Goal: Submit feedback/report problem

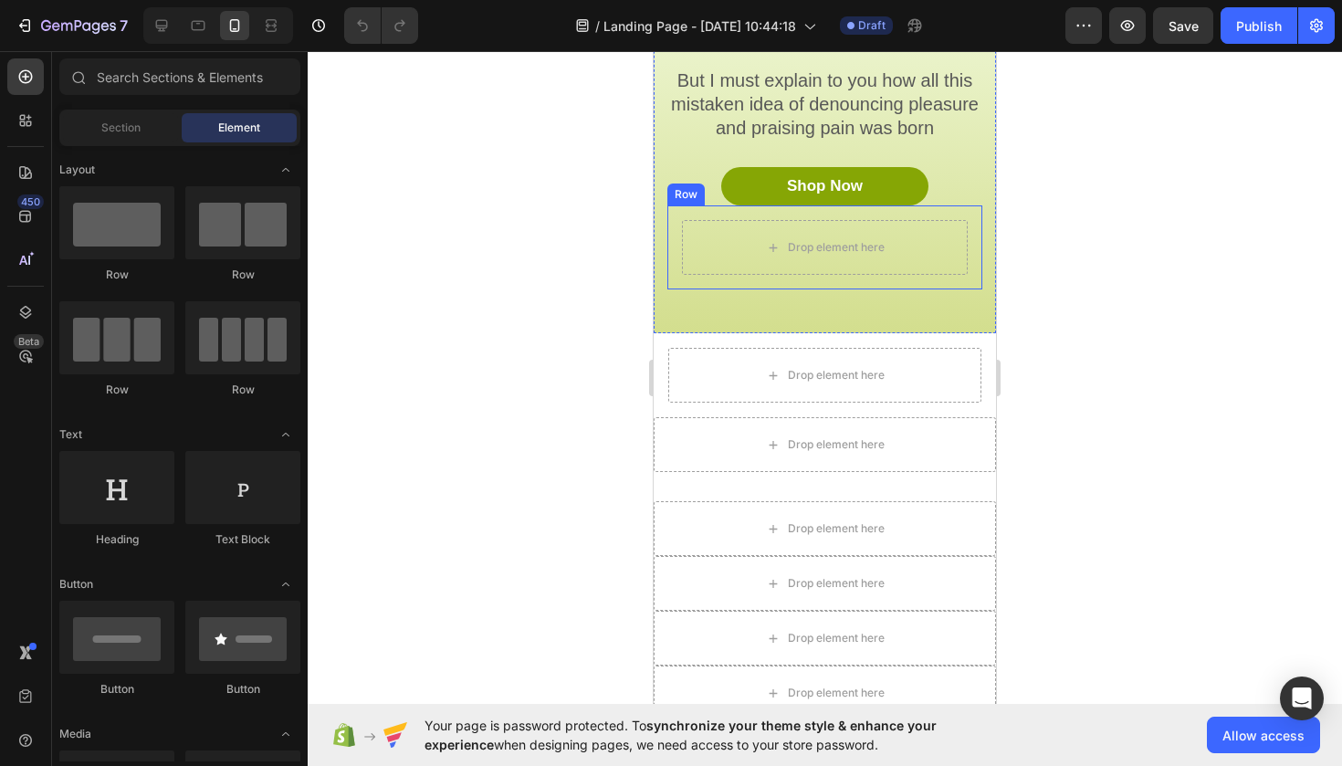
scroll to position [224, 0]
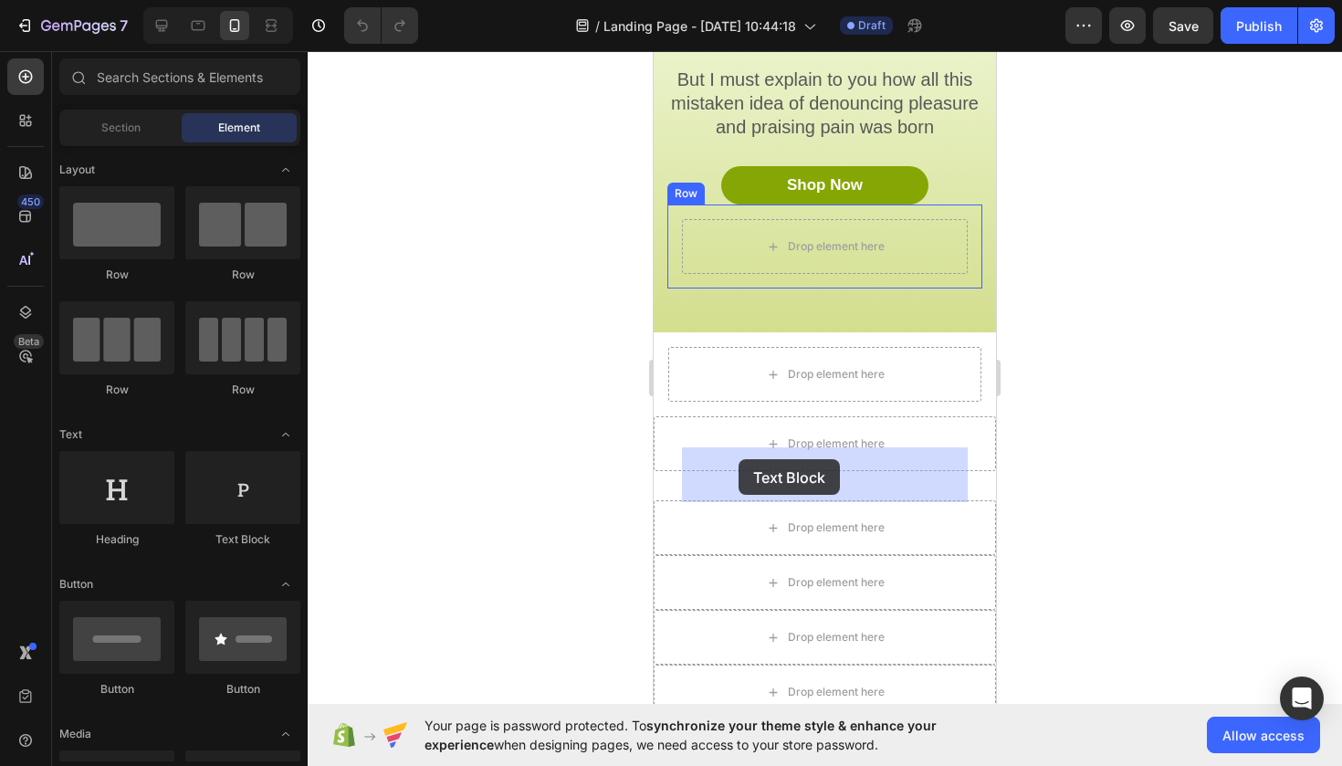
drag, startPoint x: 887, startPoint y: 552, endPoint x: 739, endPoint y: 459, distance: 174.8
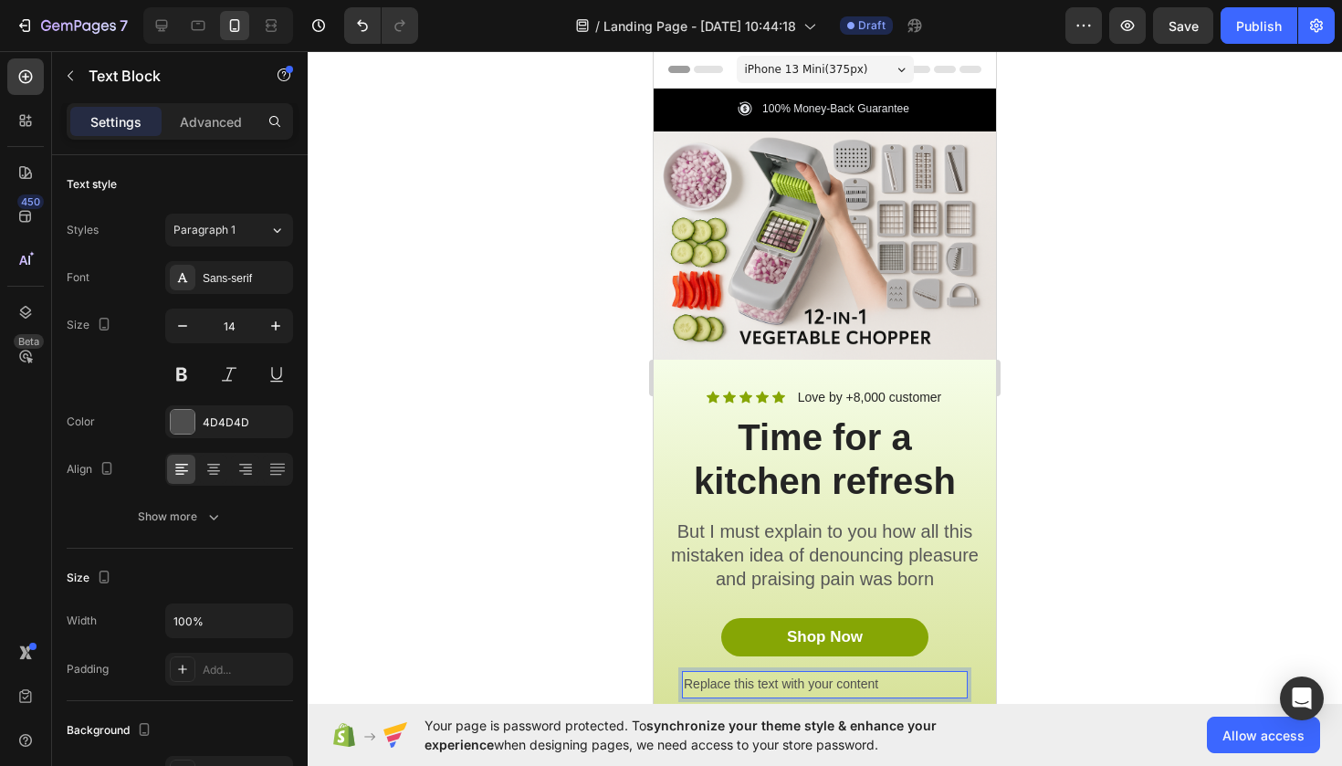
scroll to position [0, 0]
click at [922, 677] on p "Replace this text with your content" at bounding box center [825, 684] width 282 height 23
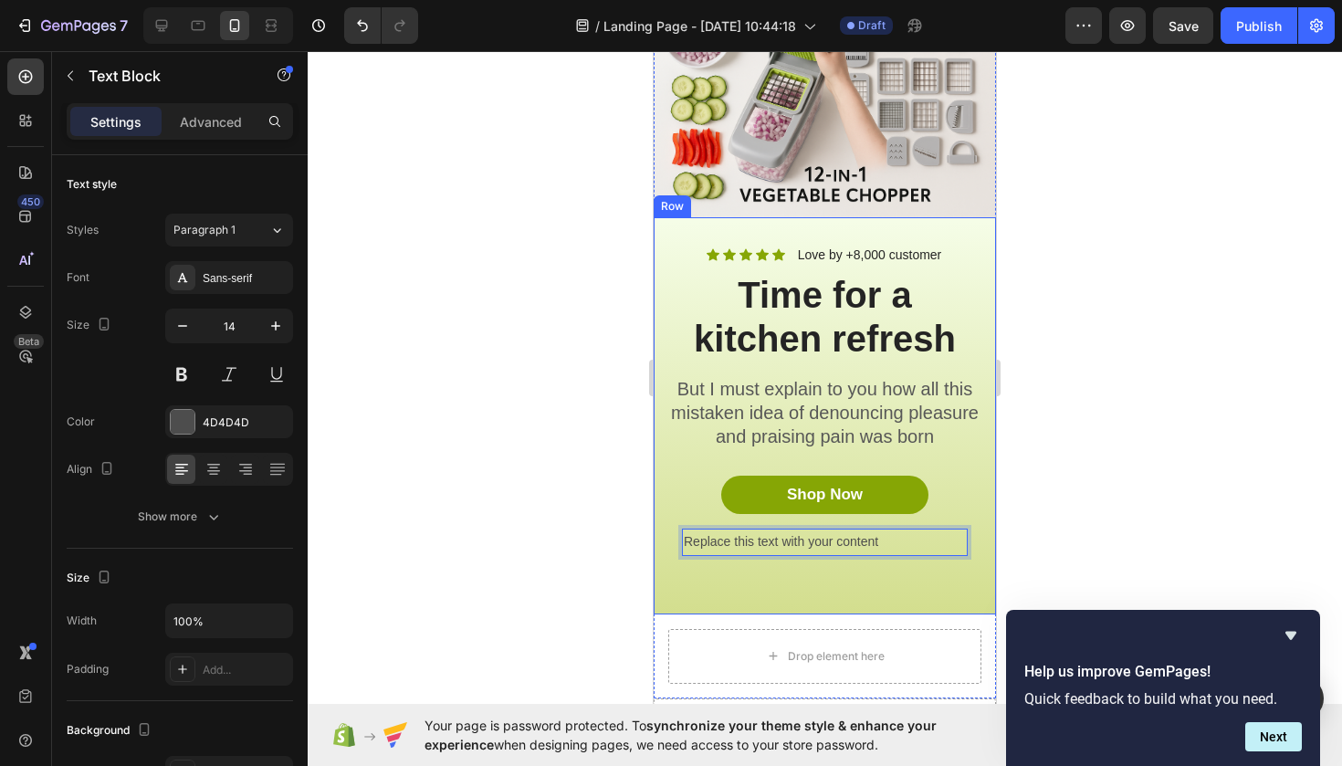
scroll to position [143, 0]
click at [887, 541] on p "Replace this text with your content" at bounding box center [825, 541] width 282 height 23
click at [876, 537] on p "Replace this text with your content" at bounding box center [825, 541] width 282 height 23
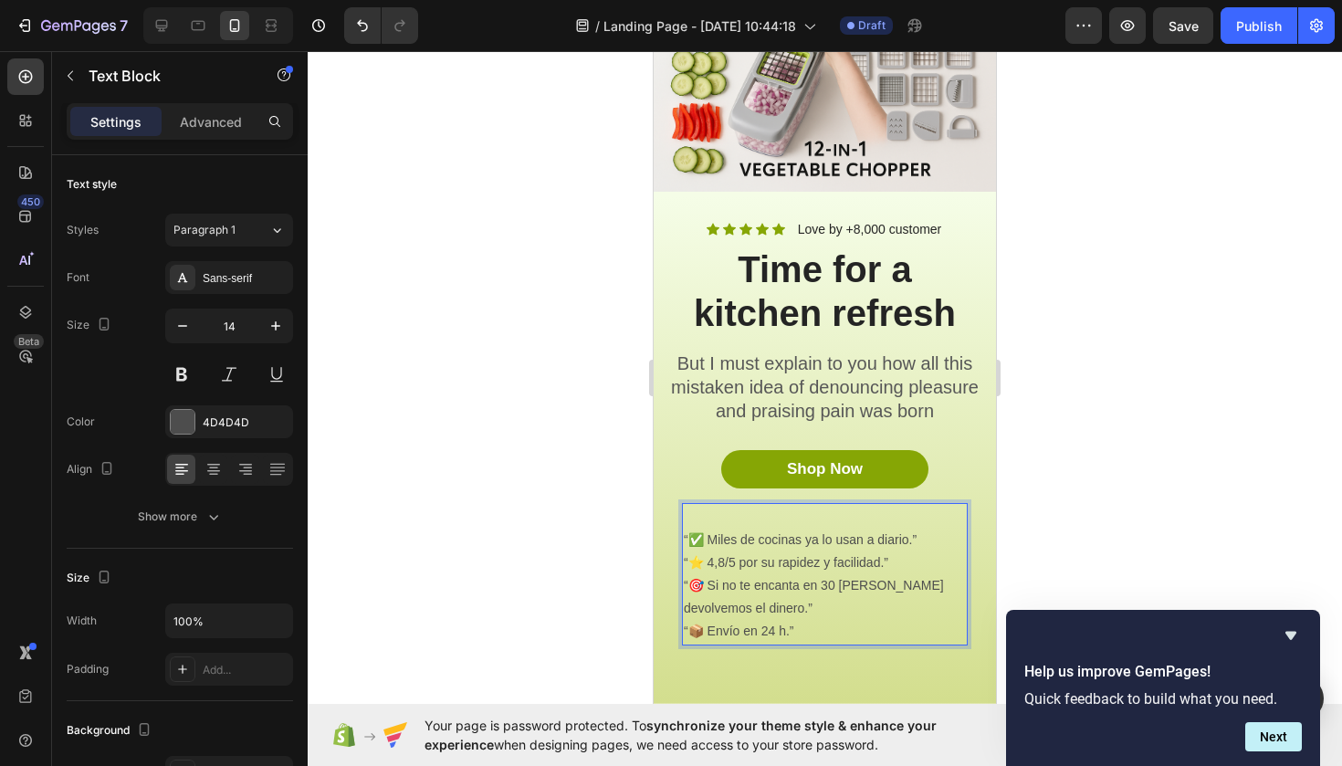
scroll to position [168, 0]
click at [1082, 466] on div at bounding box center [825, 408] width 1035 height 715
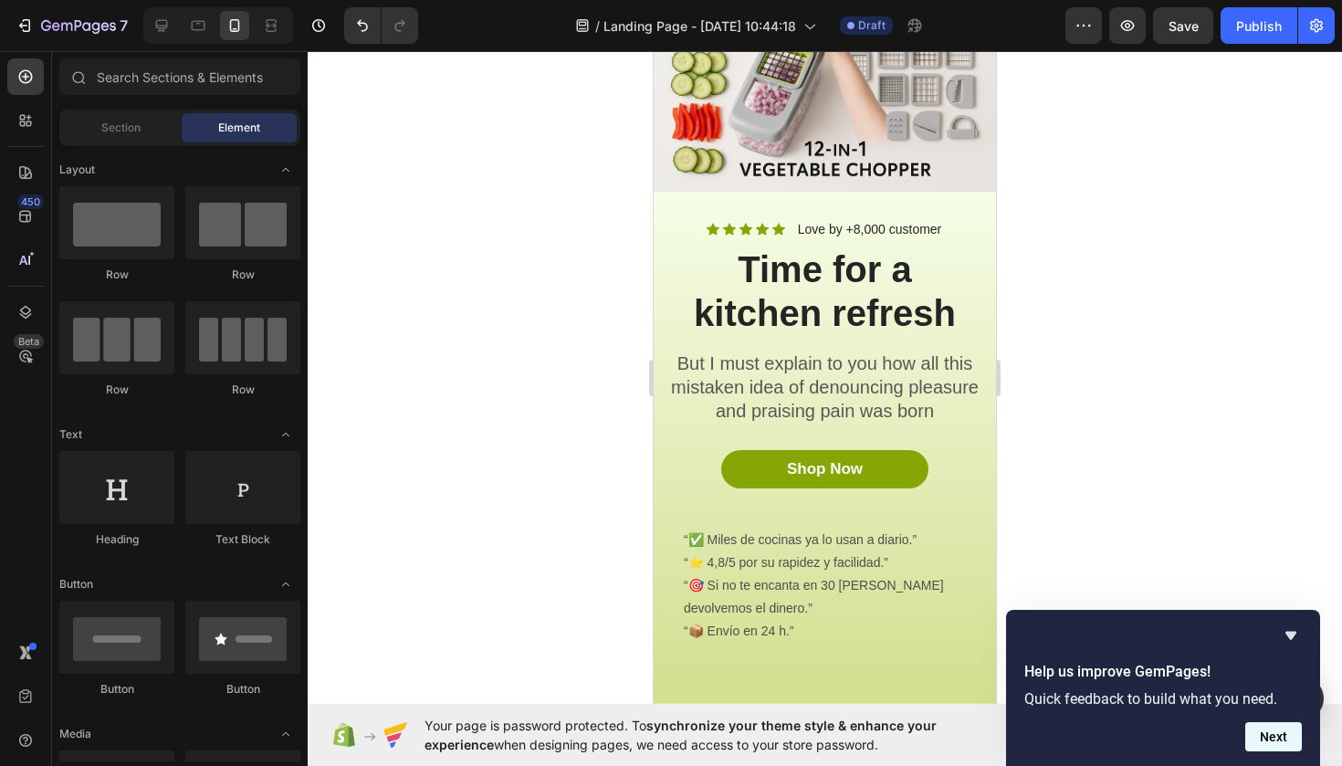
click at [1274, 741] on button "Next" at bounding box center [1274, 736] width 57 height 29
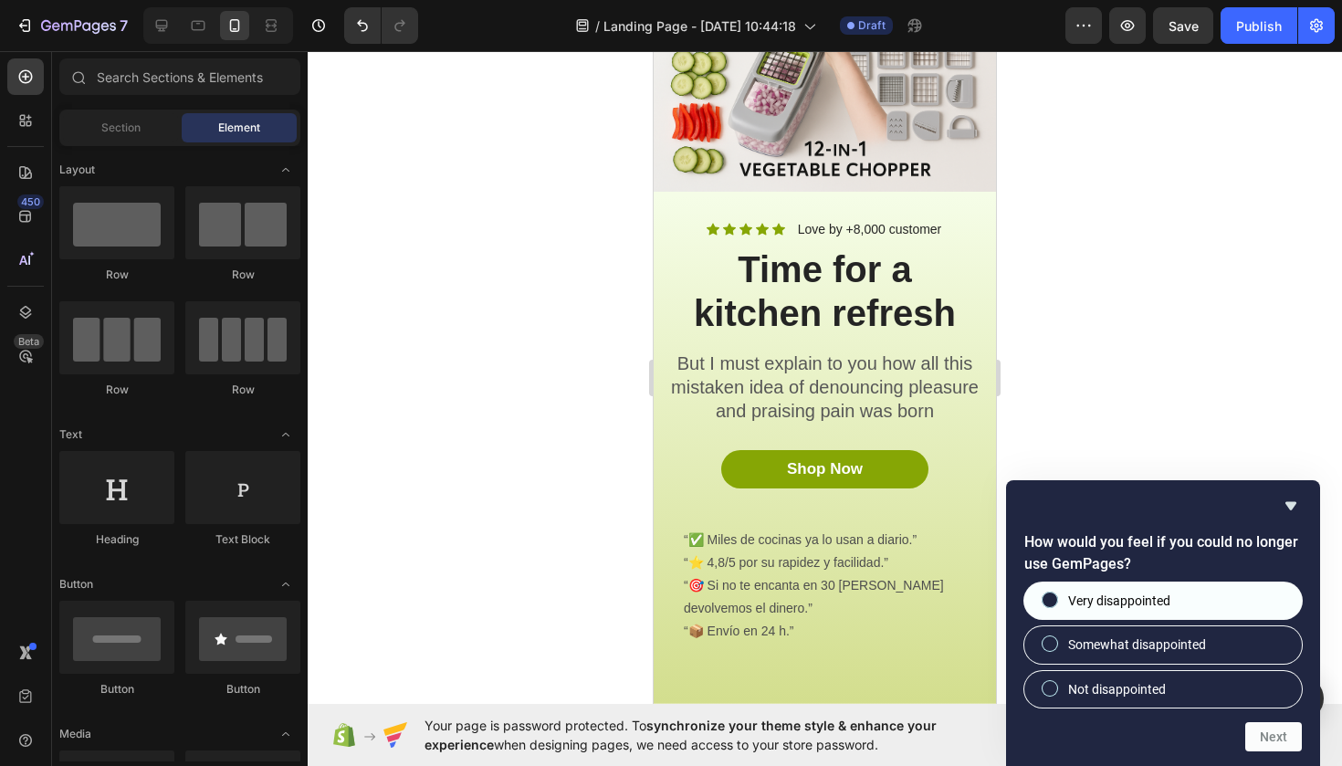
click at [1135, 600] on span "Very disappointed" at bounding box center [1119, 601] width 102 height 18
click at [1057, 600] on input "Very disappointed" at bounding box center [1051, 601] width 12 height 12
radio input "true"
click at [1277, 731] on button "Next" at bounding box center [1274, 736] width 57 height 29
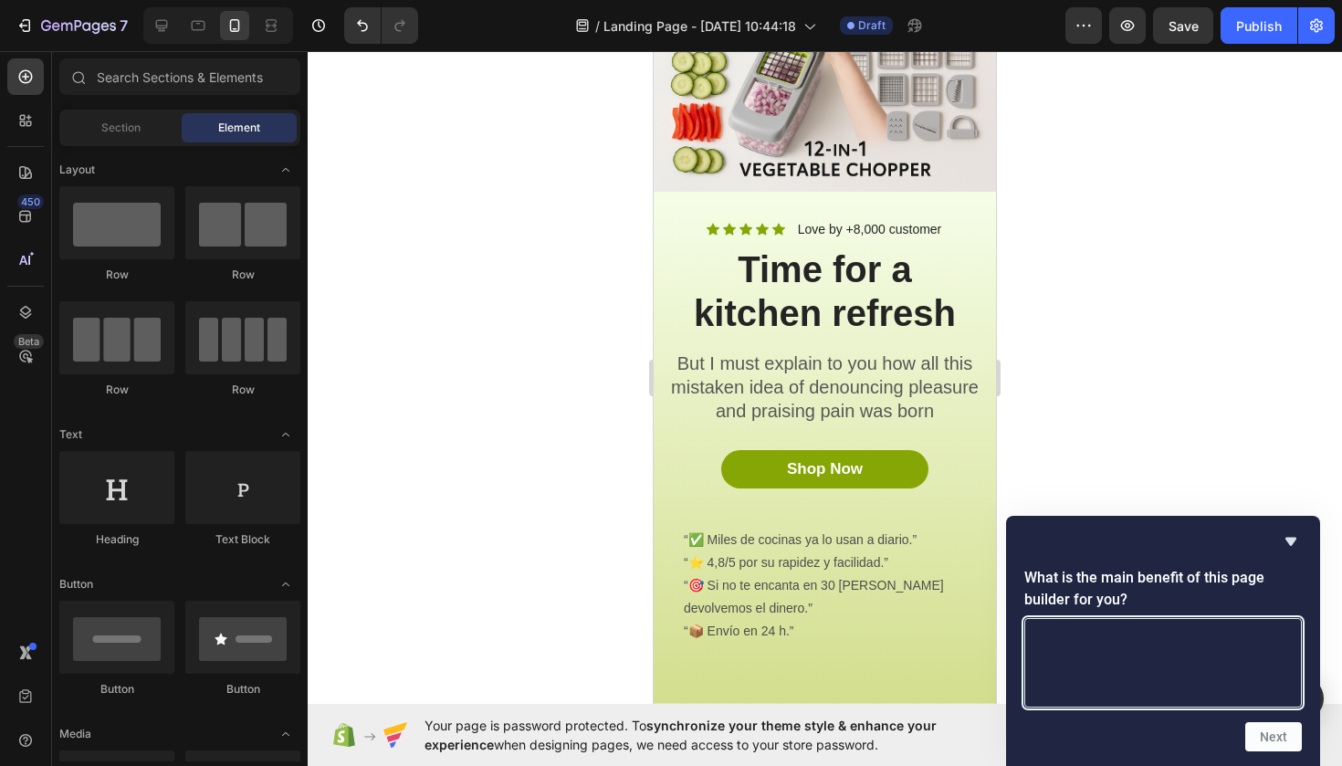
click at [1154, 650] on textarea at bounding box center [1164, 662] width 278 height 89
type textarea "."
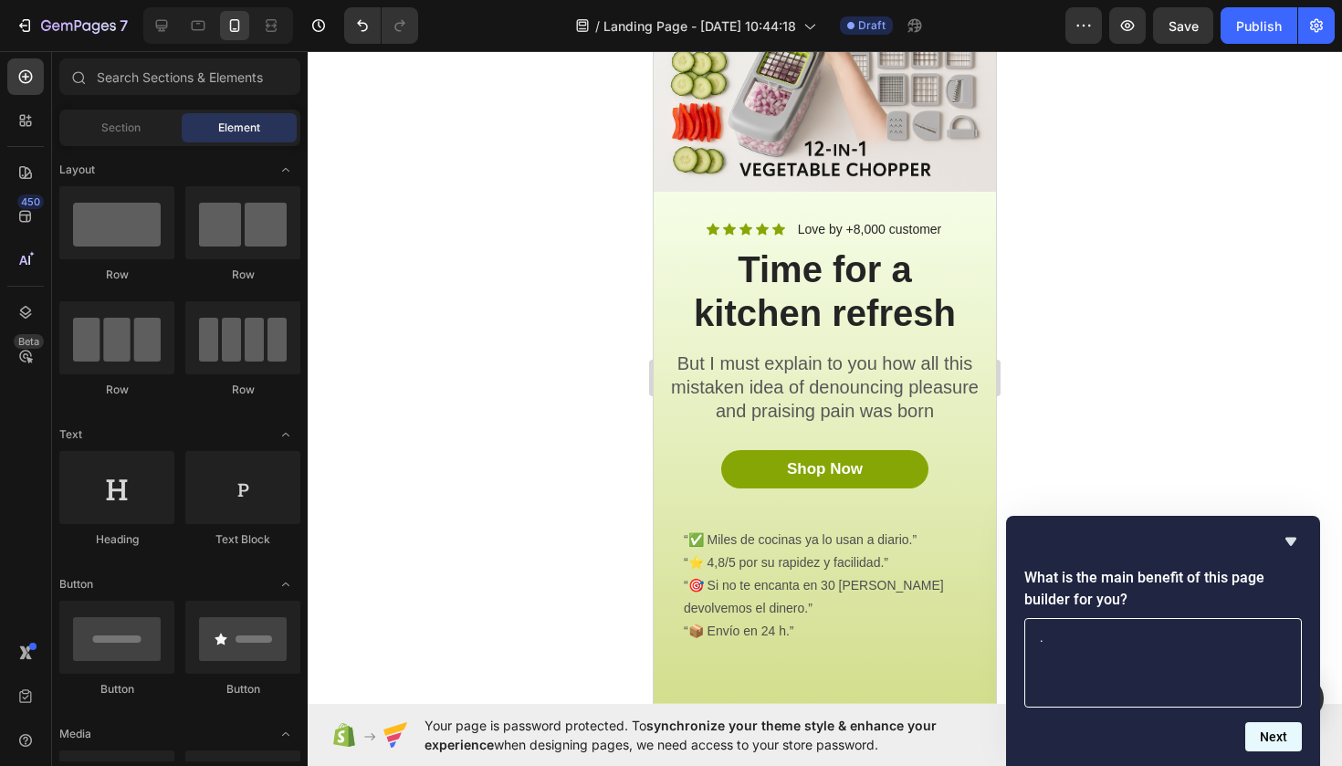
click at [1264, 738] on button "Next" at bounding box center [1274, 736] width 57 height 29
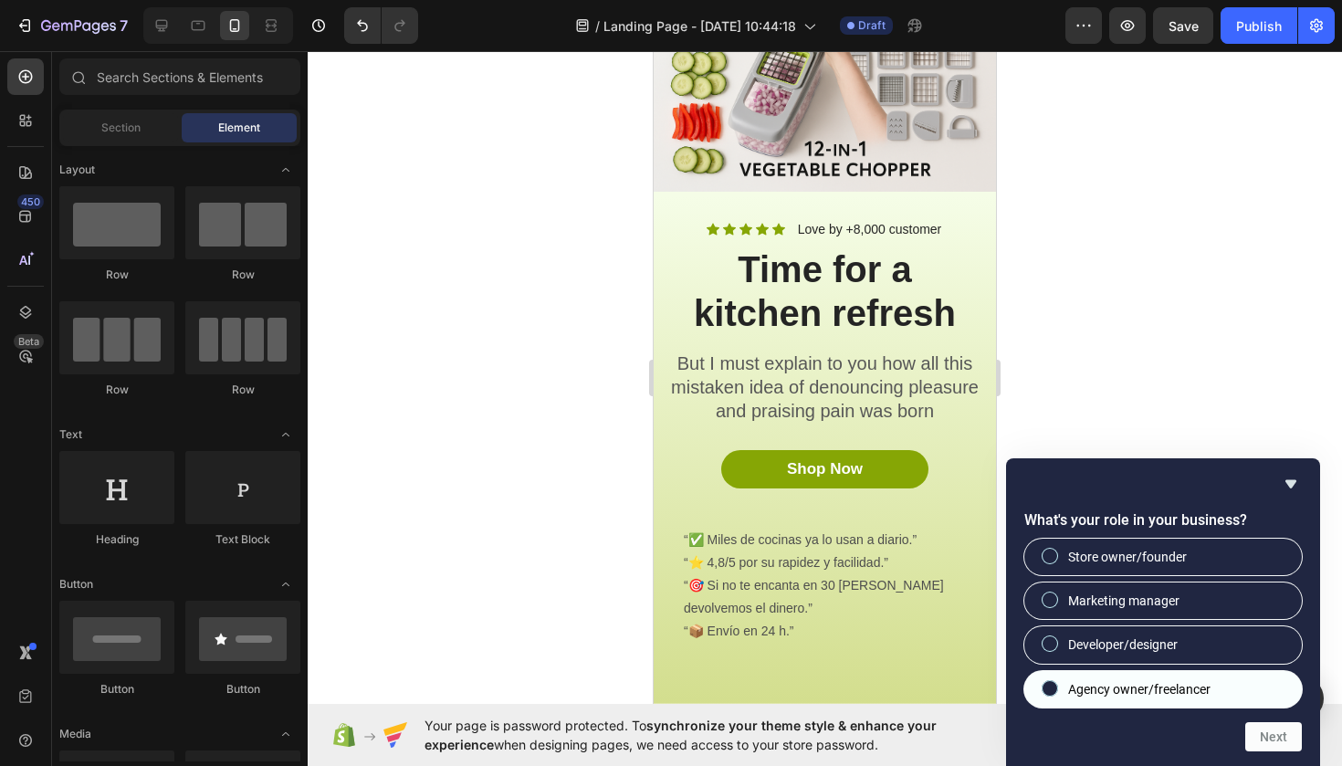
click at [1142, 682] on span "Agency owner/freelancer" at bounding box center [1139, 689] width 142 height 18
click at [1057, 682] on input "Agency owner/freelancer" at bounding box center [1051, 688] width 12 height 12
radio input "true"
click at [1276, 749] on button "Next" at bounding box center [1274, 736] width 57 height 29
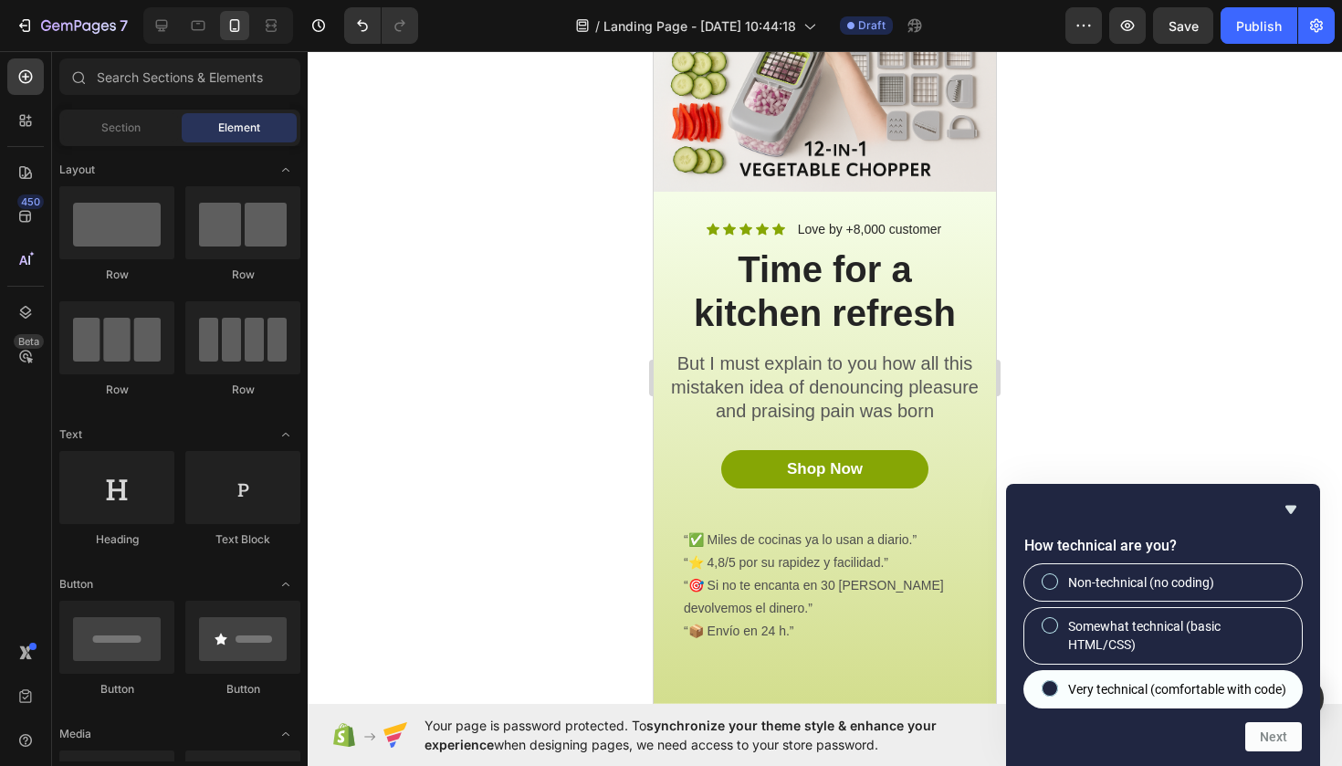
click at [1159, 680] on span "Very technical (comfortable with code)" at bounding box center [1177, 689] width 218 height 18
click at [1057, 682] on input "Very technical (comfortable with code)" at bounding box center [1051, 688] width 12 height 12
radio input "true"
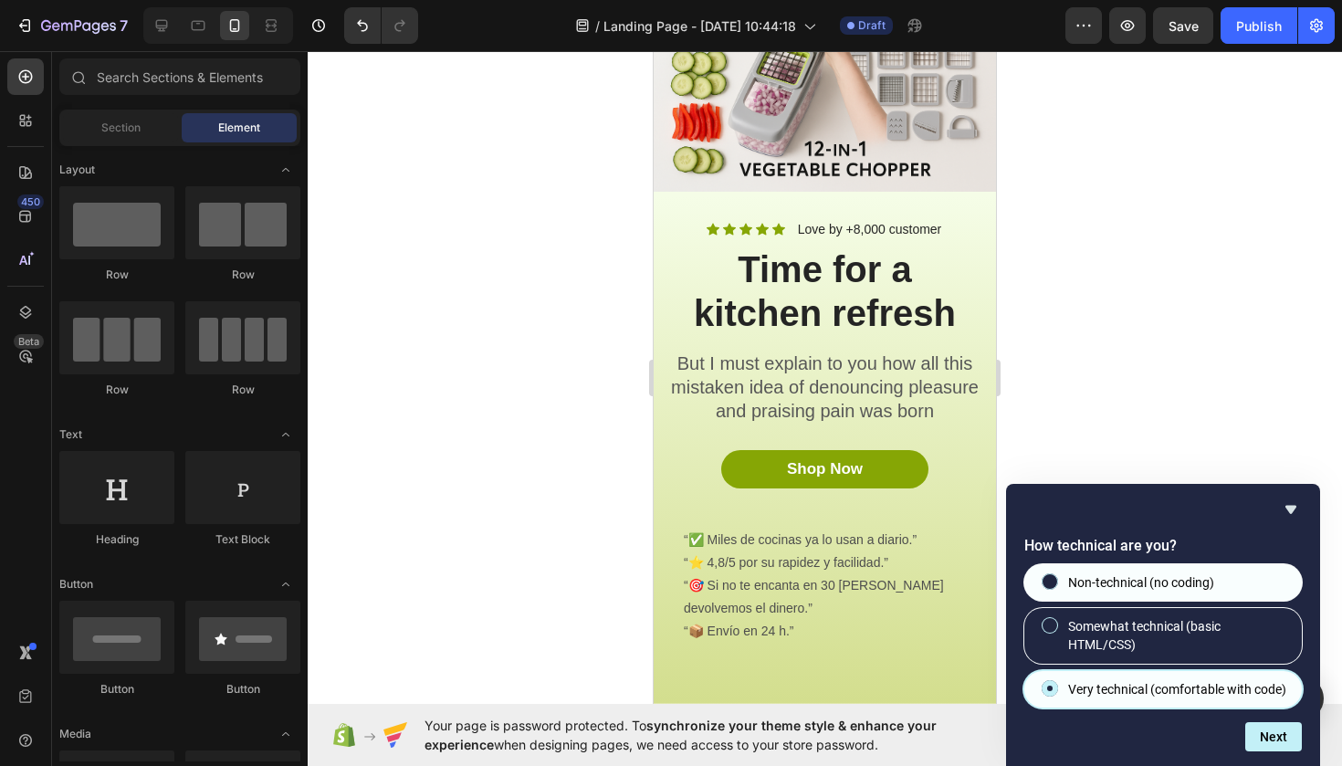
click at [1084, 573] on span "Non-technical (no coding)" at bounding box center [1141, 582] width 146 height 18
click at [1057, 575] on input "Non-technical (no coding)" at bounding box center [1051, 581] width 12 height 12
radio input "true"
radio input "false"
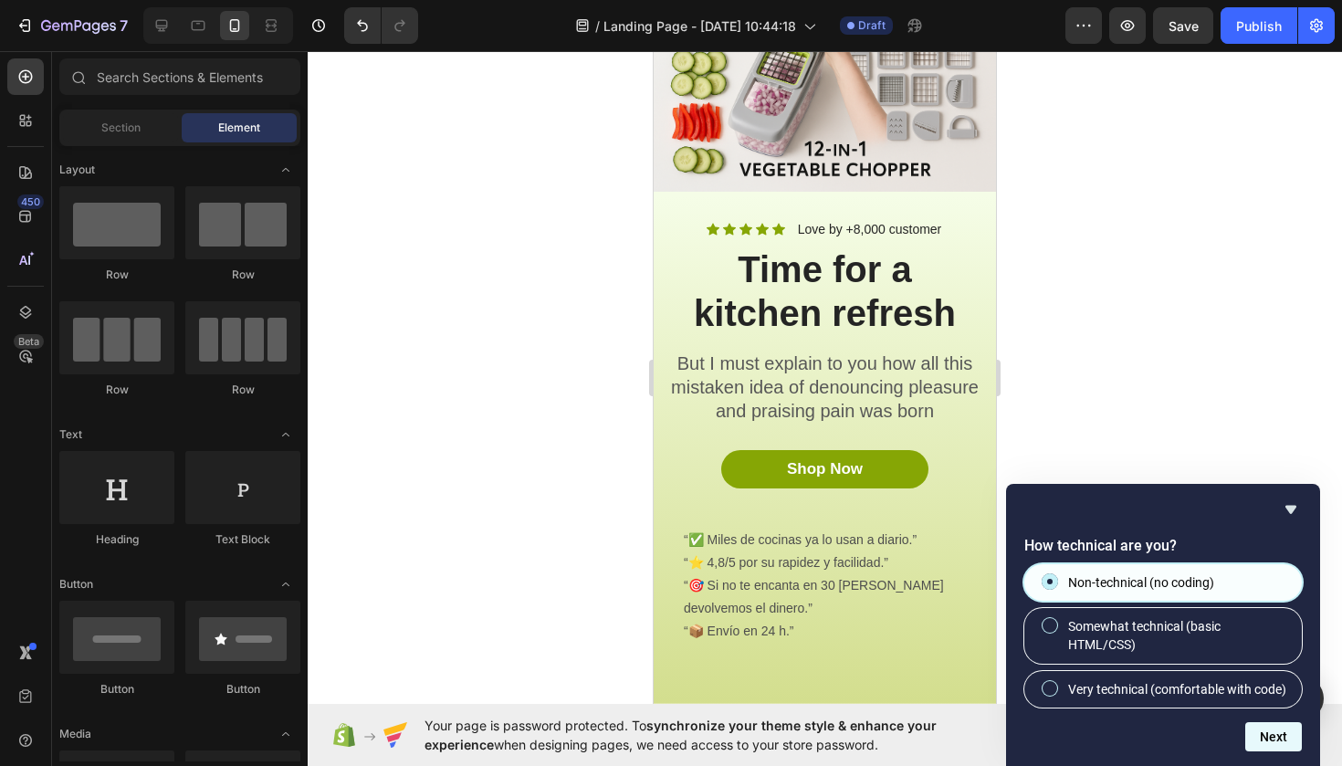
click at [1260, 735] on button "Next" at bounding box center [1274, 736] width 57 height 29
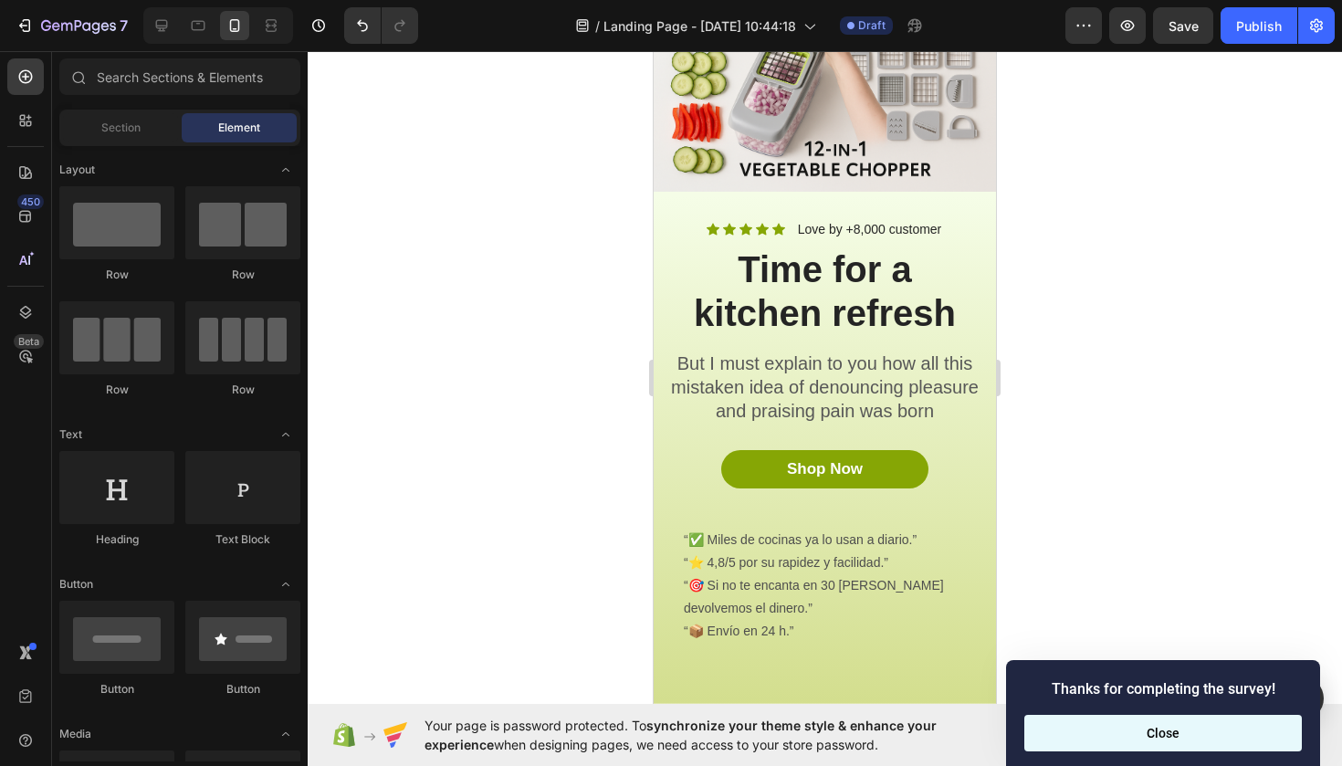
click at [1166, 734] on button "Close" at bounding box center [1164, 733] width 278 height 37
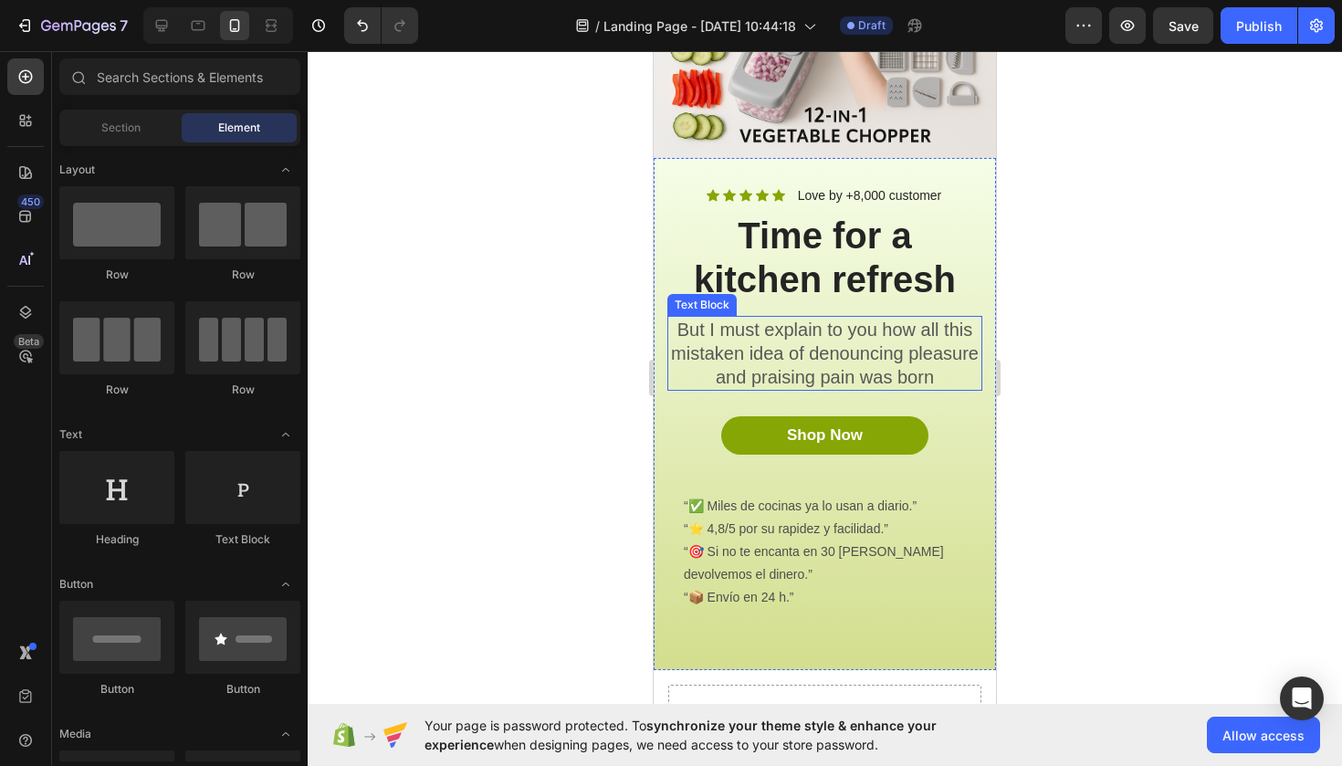
scroll to position [210, 0]
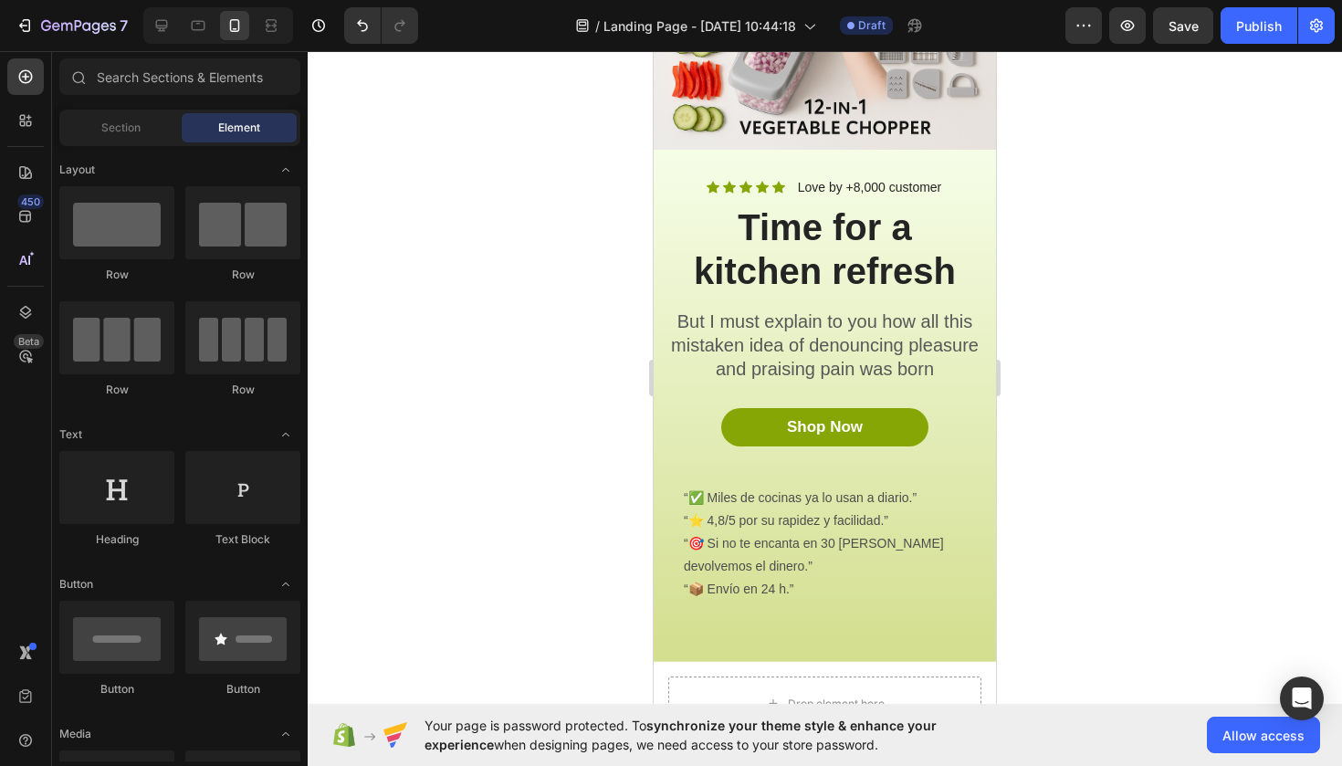
click at [142, 24] on div at bounding box center [214, 25] width 157 height 37
click at [153, 26] on icon at bounding box center [162, 25] width 18 height 18
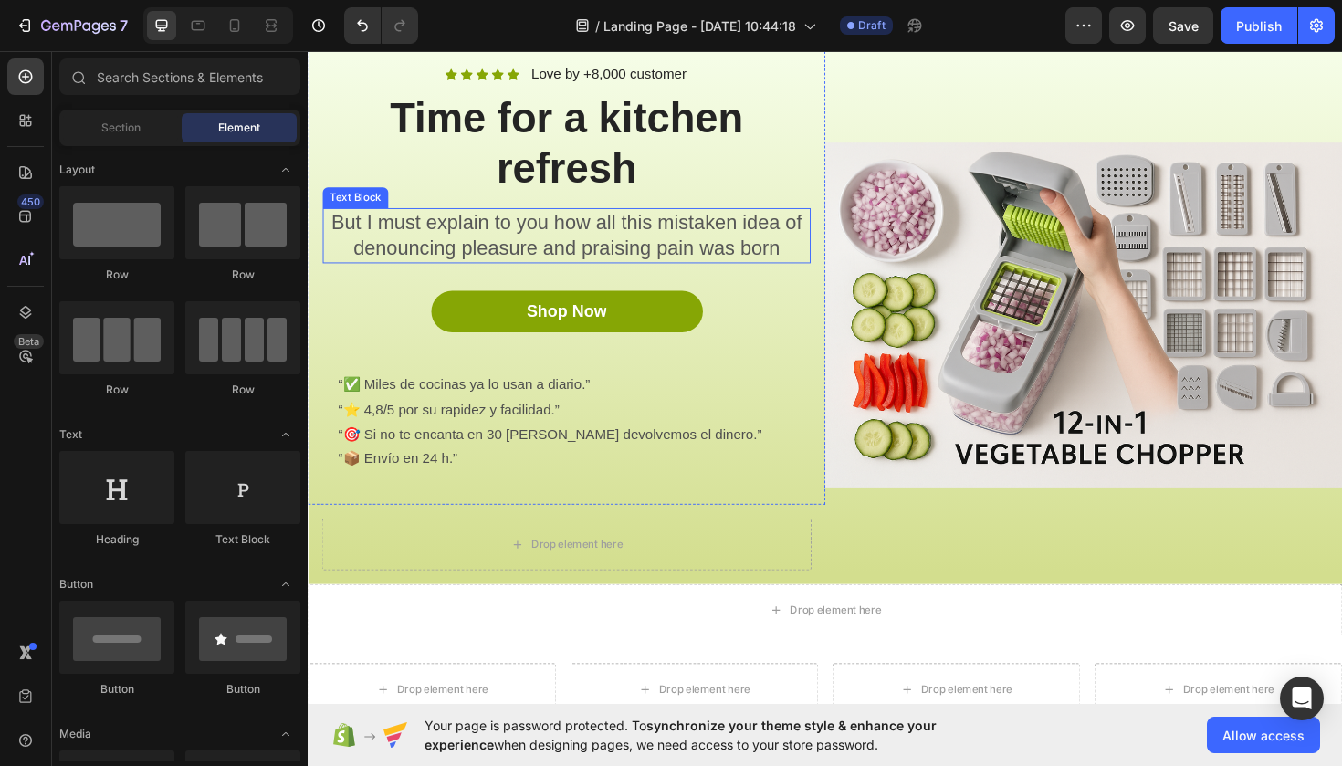
scroll to position [91, 0]
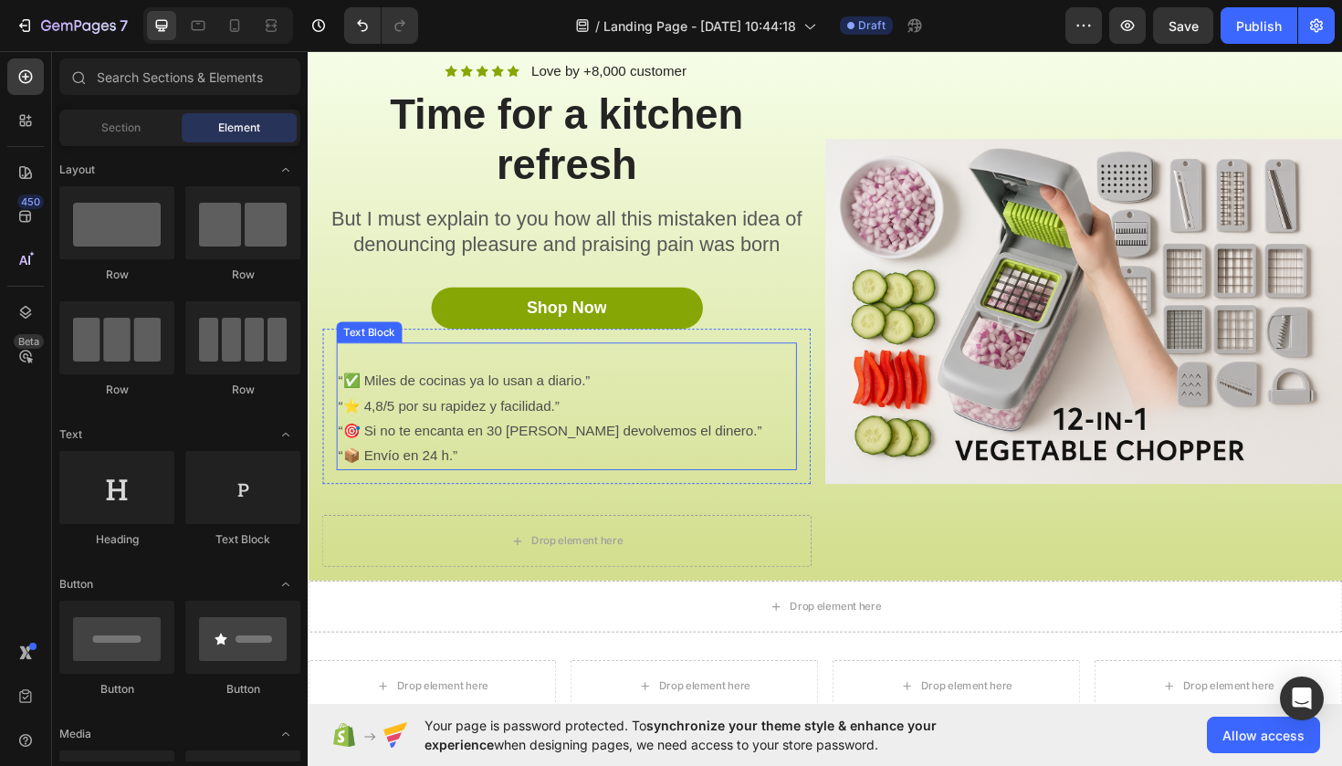
click at [698, 417] on p "“⭐️ 4,8/5 por su rapidez y facilidad.”" at bounding box center [582, 428] width 484 height 26
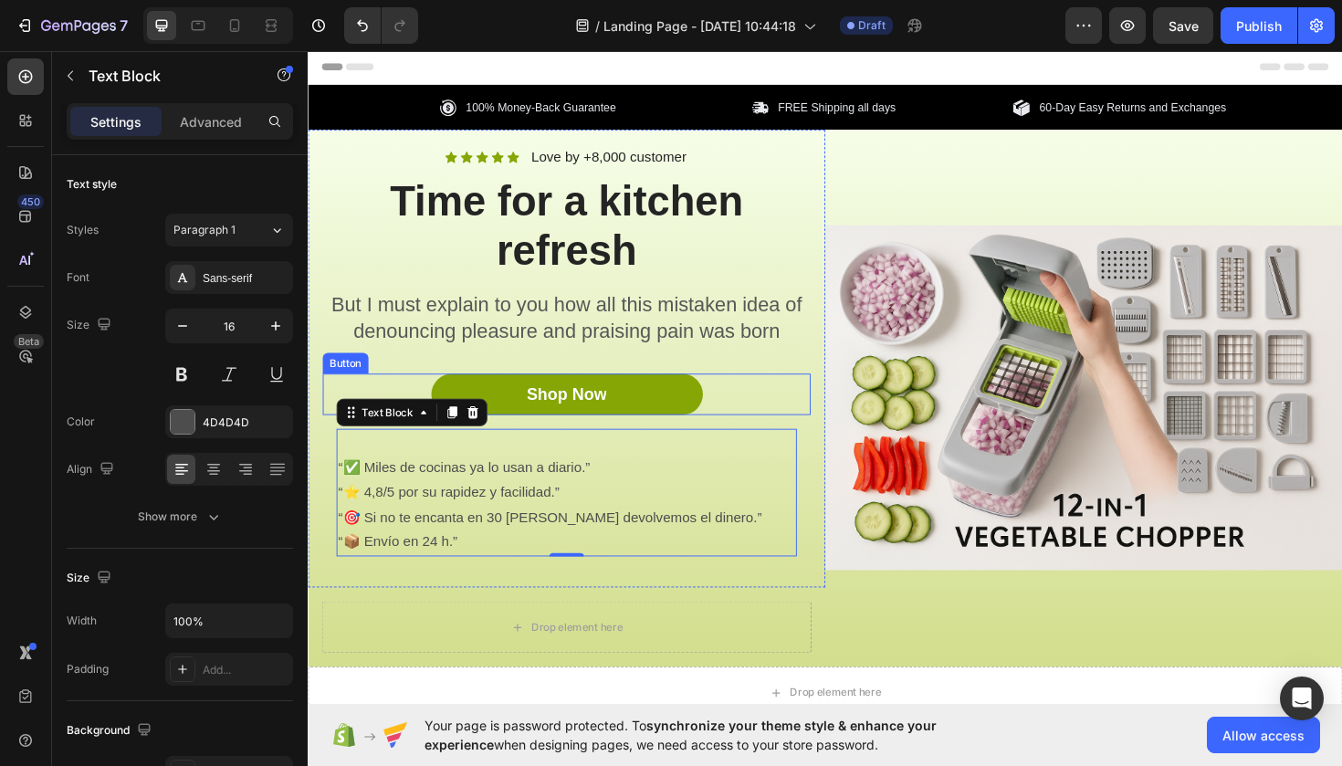
scroll to position [0, 0]
click at [625, 407] on button "Shop Now" at bounding box center [582, 415] width 288 height 44
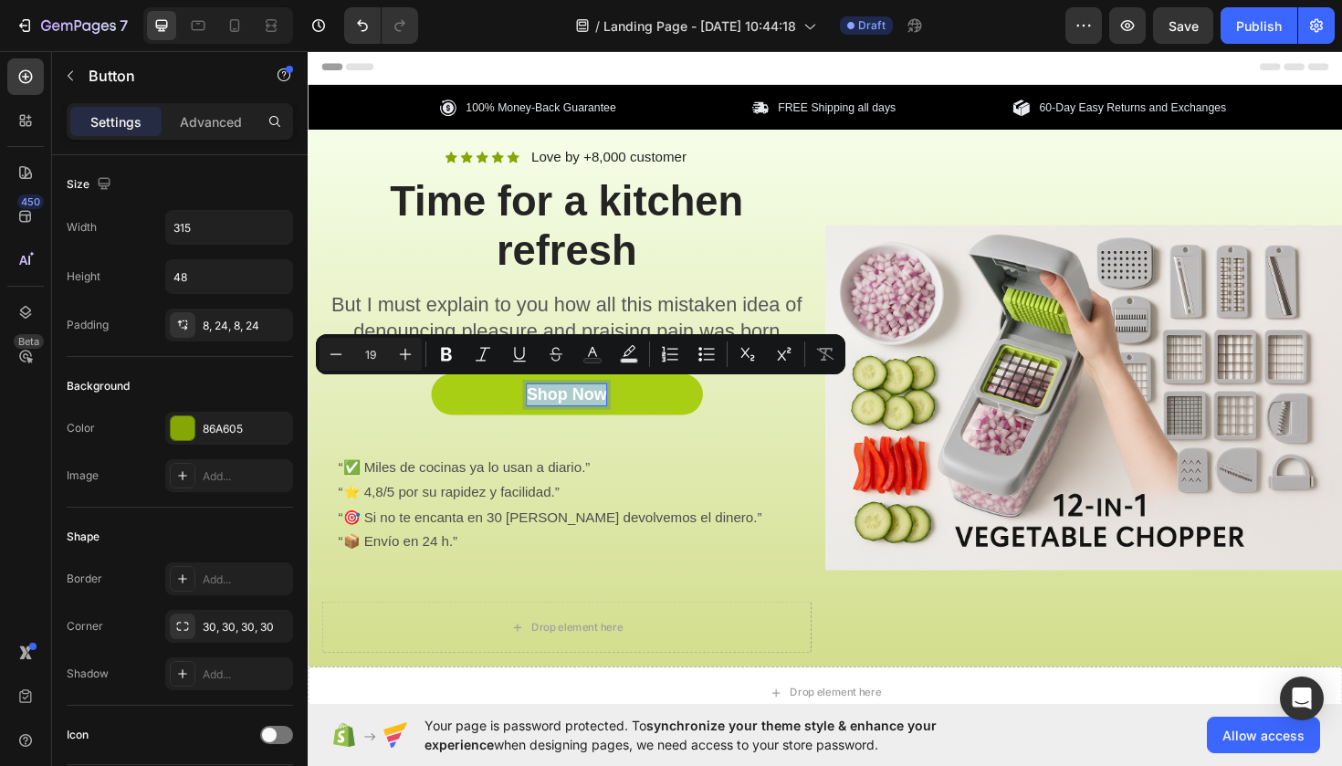
drag, startPoint x: 620, startPoint y: 413, endPoint x: 534, endPoint y: 416, distance: 85.9
click at [534, 416] on button "Shop Now" at bounding box center [582, 415] width 288 height 44
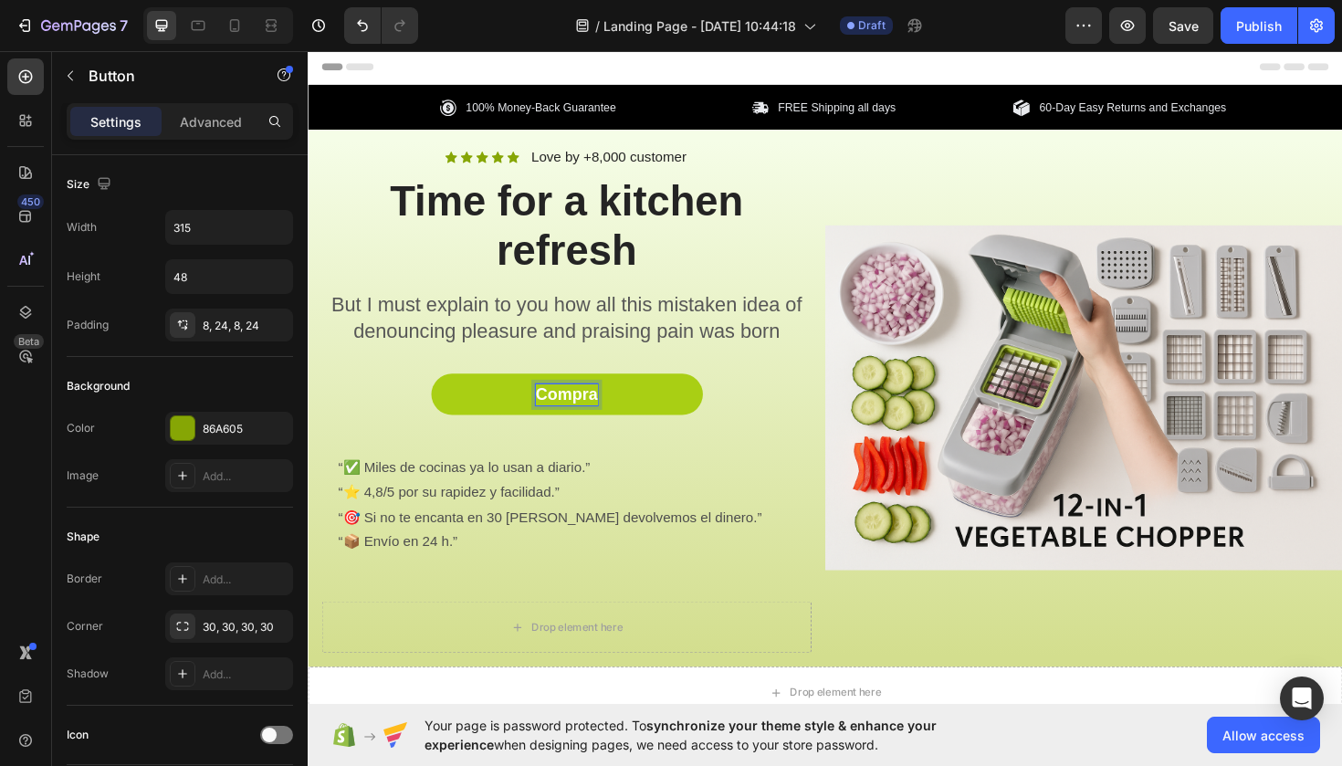
click at [582, 411] on button "Compra" at bounding box center [582, 415] width 288 height 44
click at [582, 411] on button "Compra Ahora" at bounding box center [582, 415] width 288 height 44
click at [599, 409] on p "Compra Ahora" at bounding box center [581, 415] width 120 height 23
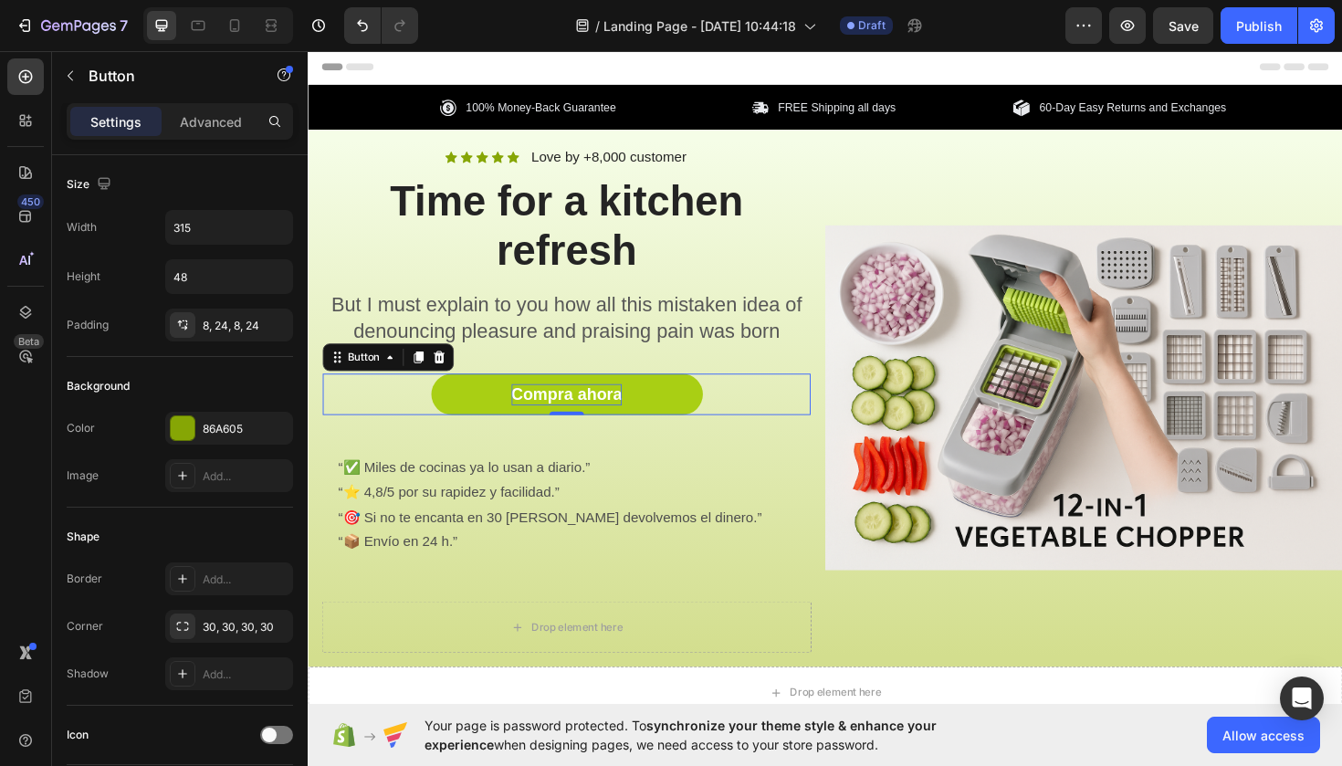
click at [773, 418] on div "Compra ahora Button 0" at bounding box center [581, 415] width 517 height 44
click at [66, 82] on icon "button" at bounding box center [70, 75] width 15 height 15
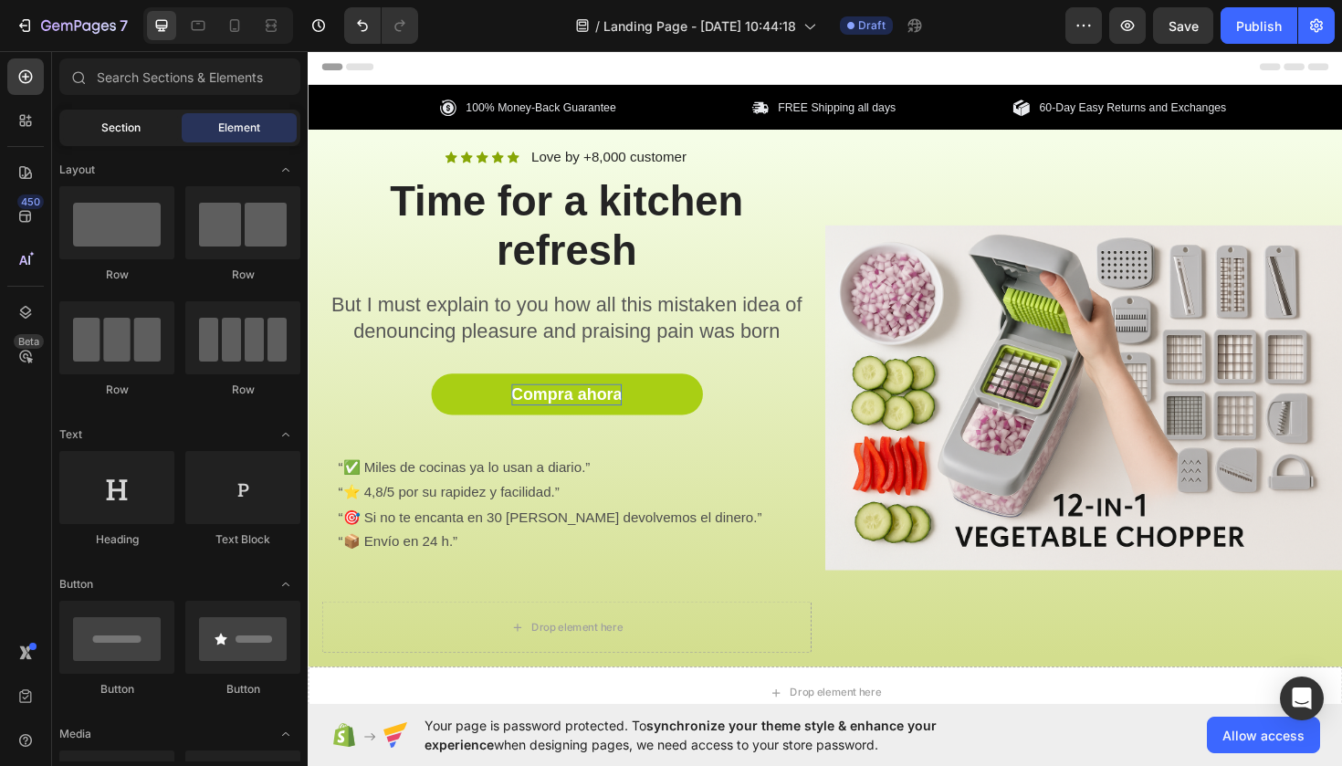
click at [109, 136] on div "Section" at bounding box center [120, 127] width 115 height 29
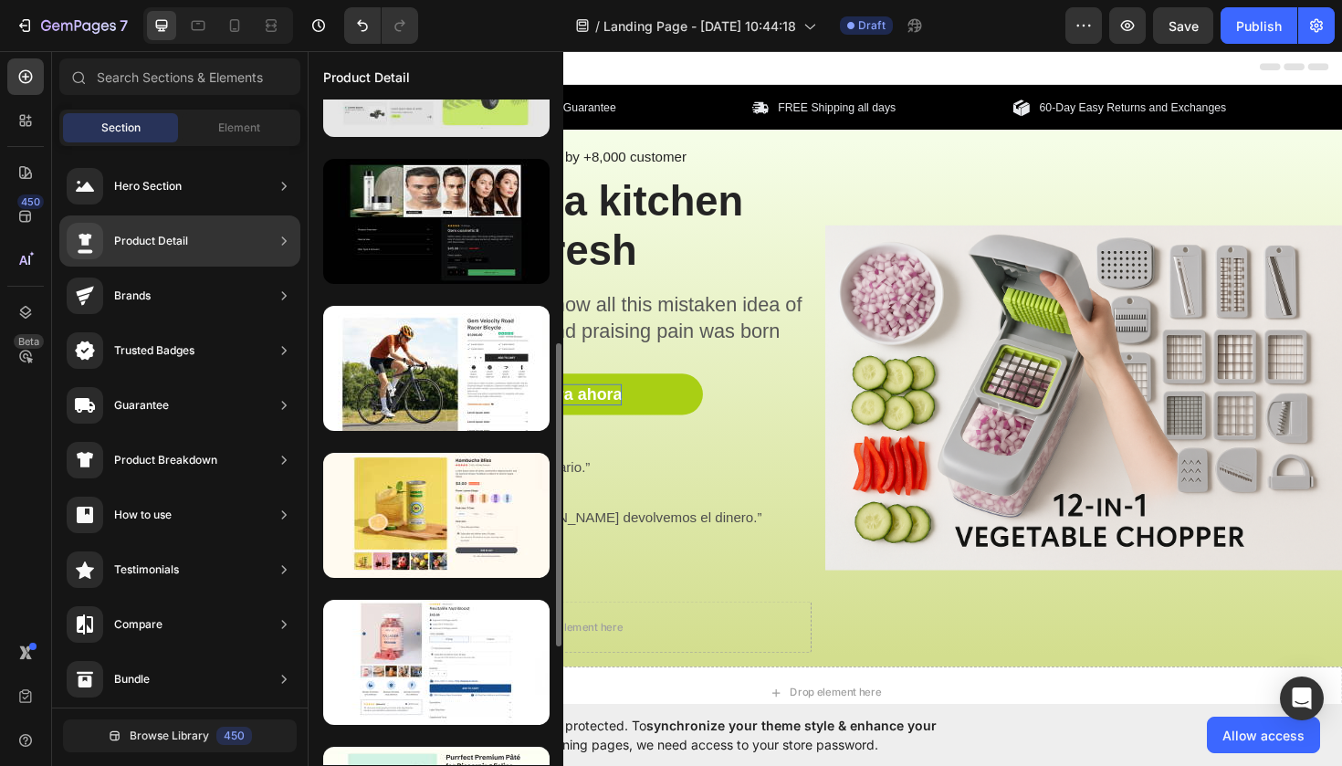
scroll to position [534, 0]
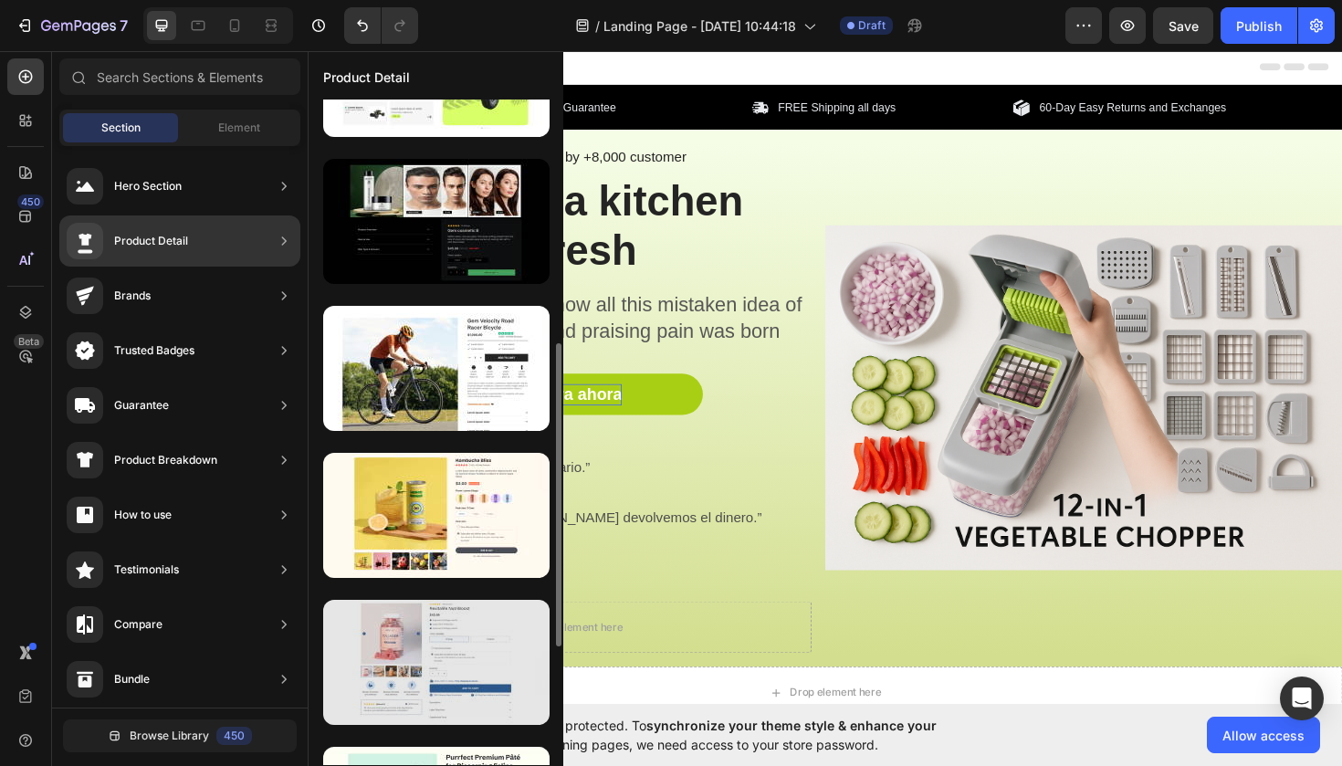
click at [424, 653] on div at bounding box center [436, 662] width 226 height 125
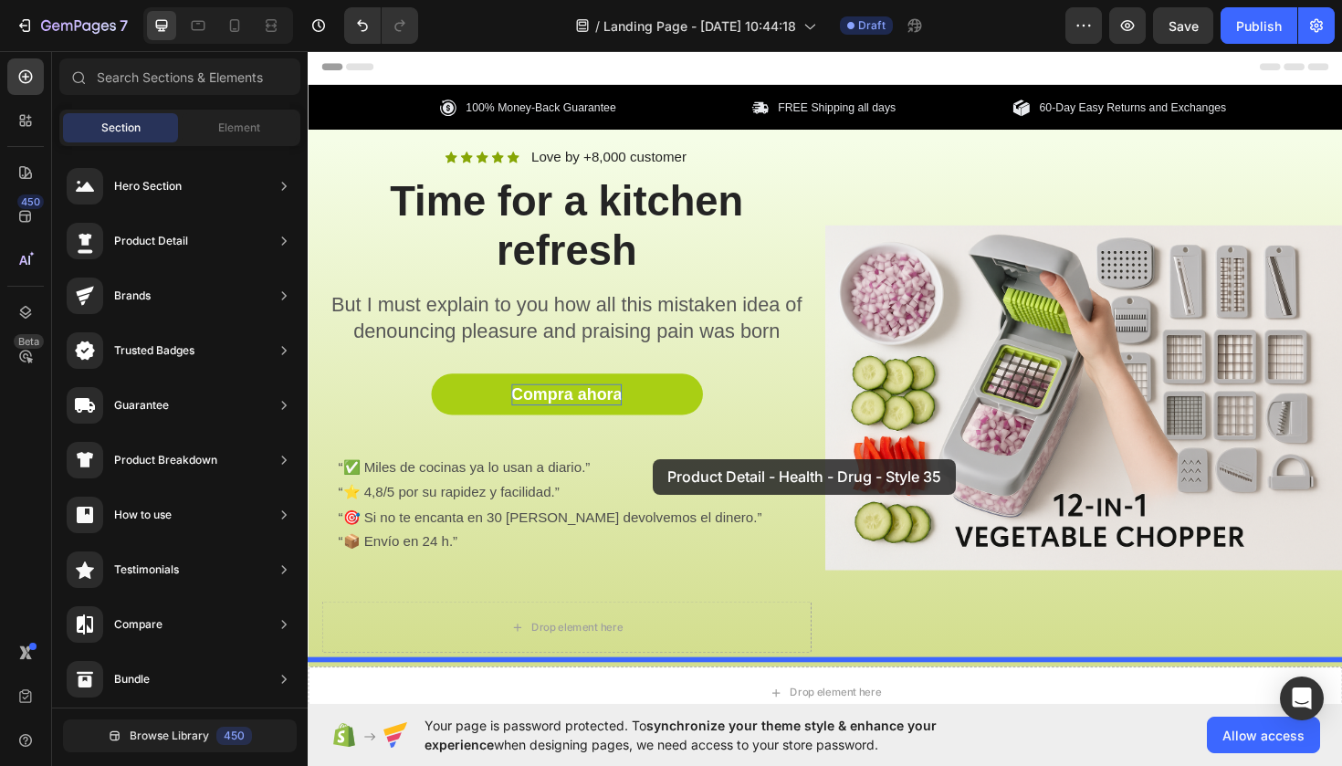
drag, startPoint x: 716, startPoint y: 706, endPoint x: 729, endPoint y: 461, distance: 245.1
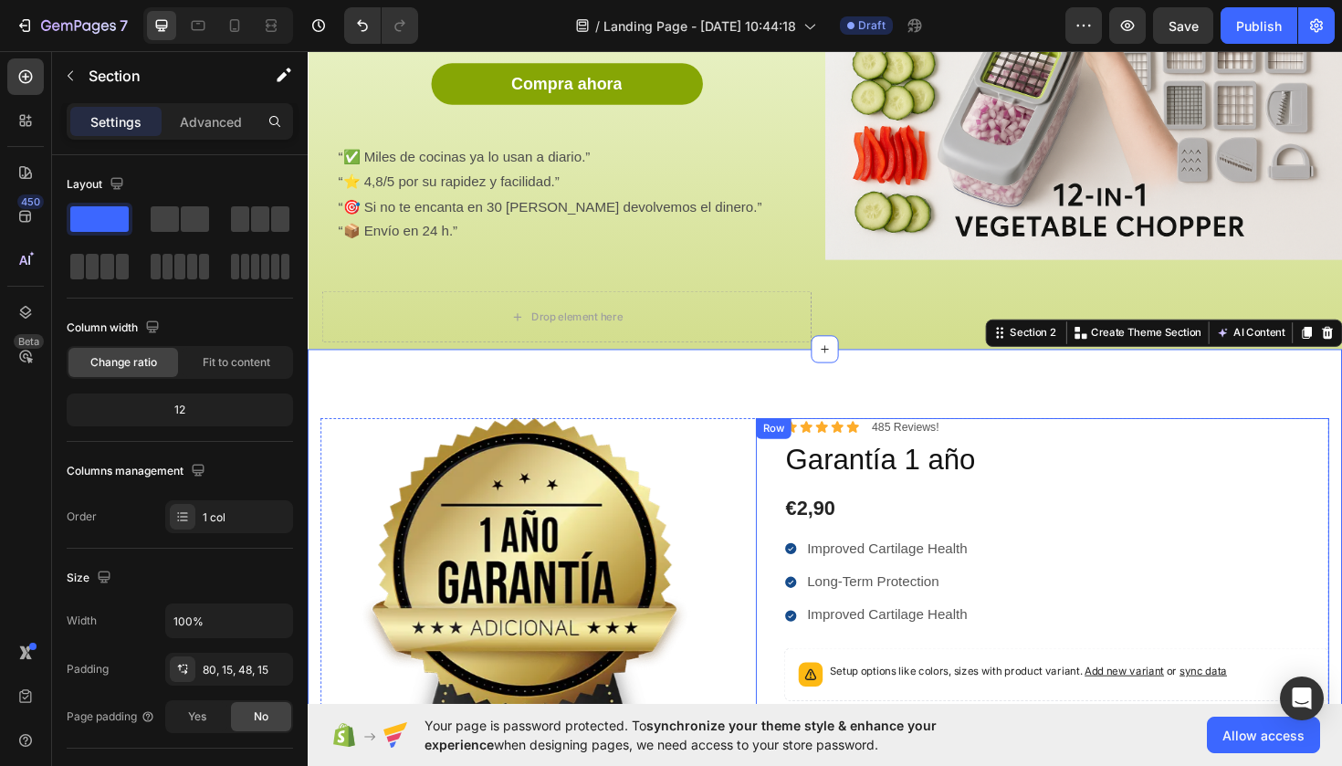
scroll to position [327, 0]
